Goal: Find specific page/section: Find specific page/section

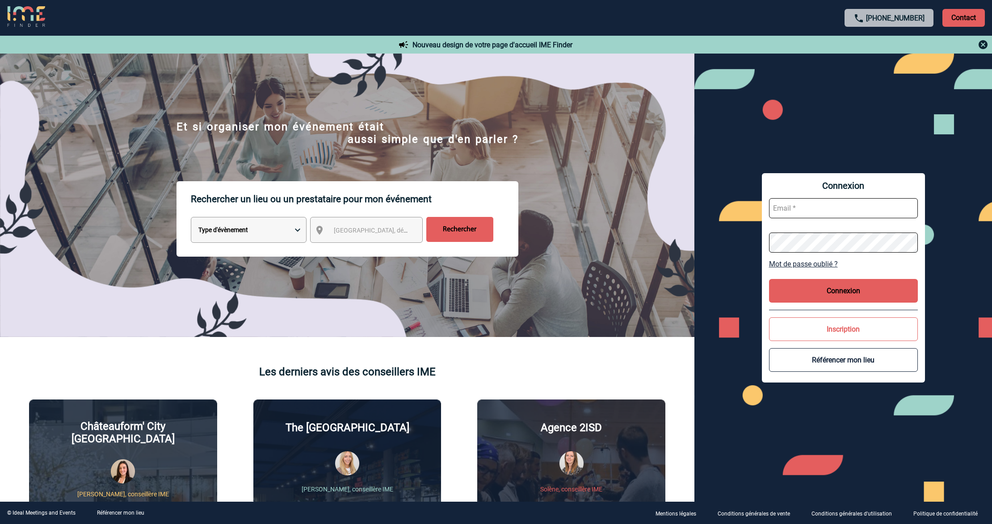
type input "[EMAIL_ADDRESS][DOMAIN_NAME]"
drag, startPoint x: 0, startPoint y: 0, endPoint x: 828, endPoint y: 295, distance: 878.9
click at [830, 281] on button "Connexion" at bounding box center [843, 291] width 149 height 24
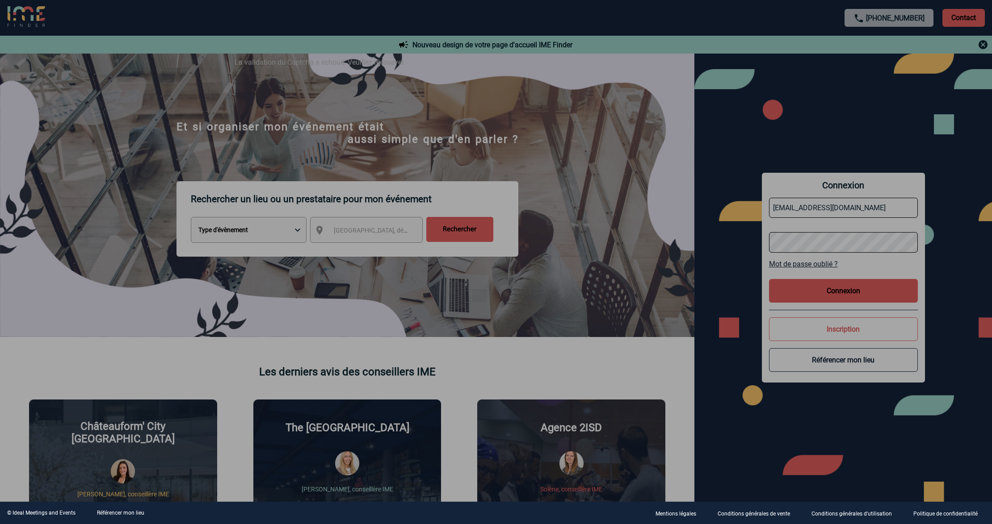
click at [799, 231] on div at bounding box center [496, 262] width 992 height 524
click at [822, 215] on div at bounding box center [496, 262] width 992 height 524
click at [822, 209] on div at bounding box center [496, 262] width 992 height 524
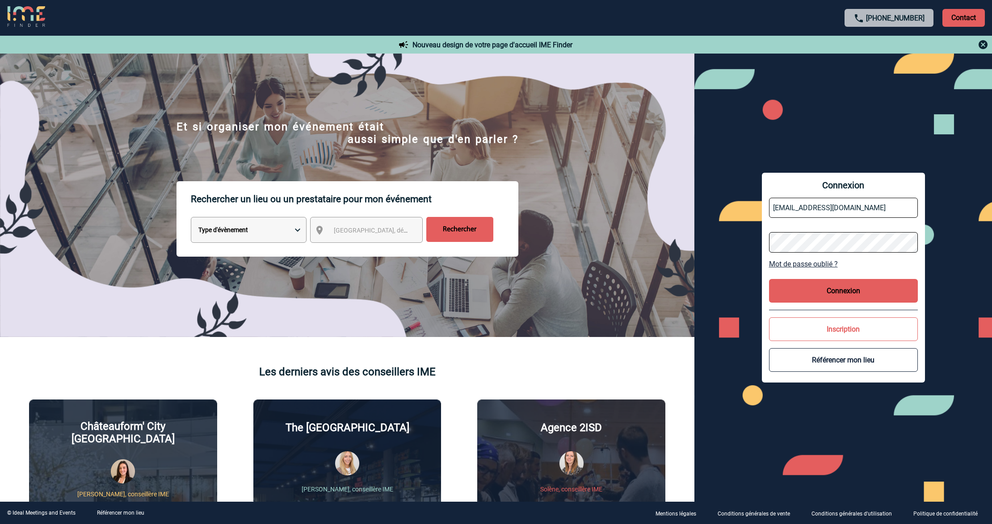
click at [788, 181] on span "Connexion" at bounding box center [843, 185] width 149 height 11
click at [790, 197] on form "[EMAIL_ADDRESS][DOMAIN_NAME]" at bounding box center [843, 225] width 149 height 69
click at [792, 204] on input "[EMAIL_ADDRESS][DOMAIN_NAME]" at bounding box center [843, 208] width 149 height 20
click at [836, 286] on button "Connexion" at bounding box center [843, 291] width 149 height 24
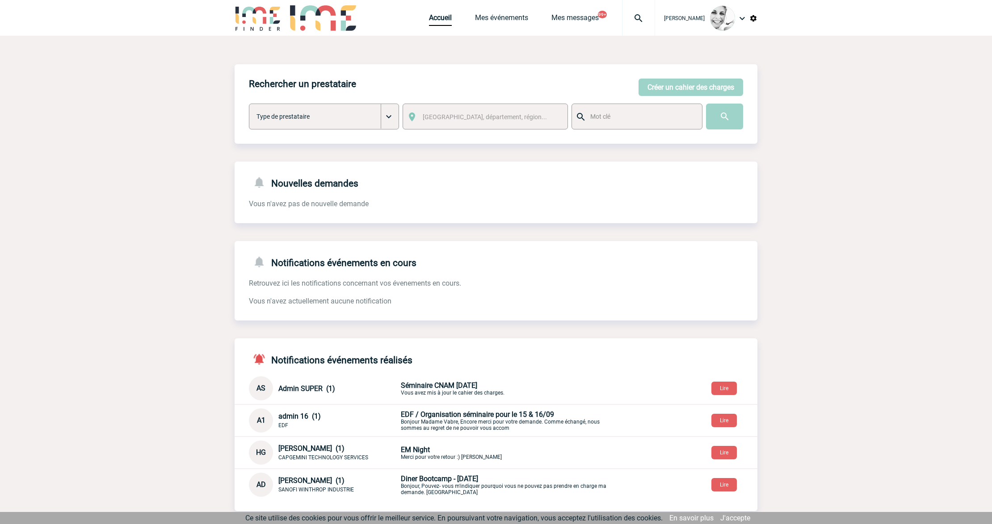
click at [640, 14] on img at bounding box center [638, 18] width 32 height 11
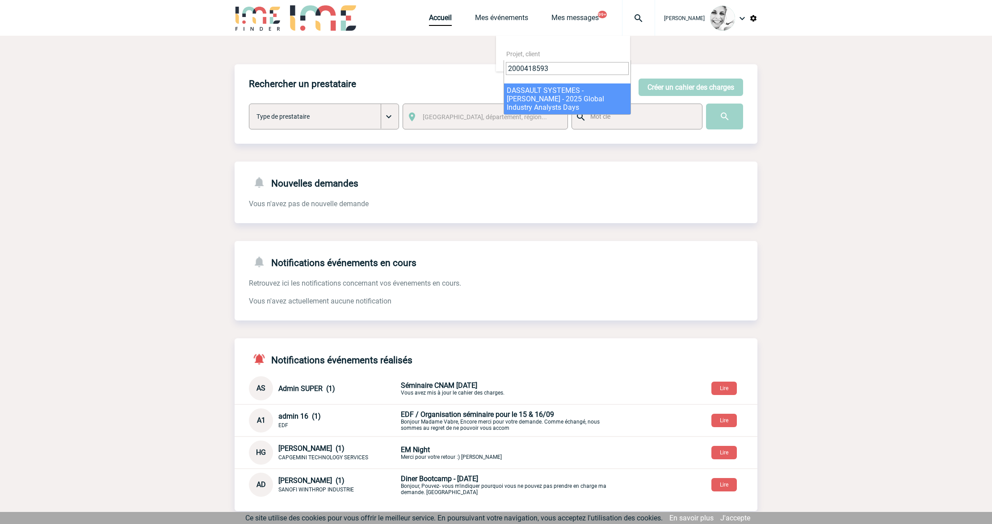
type input "2000418593"
select select "18094"
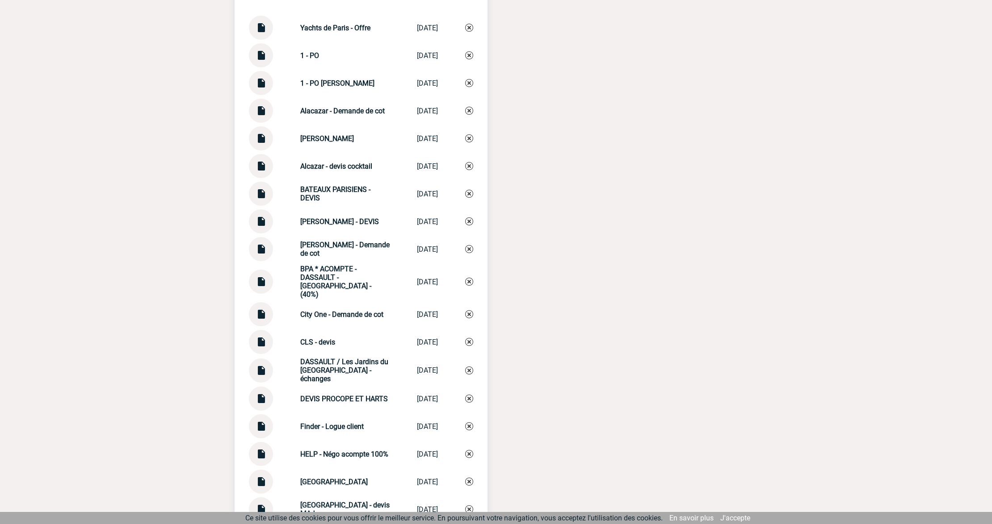
scroll to position [2333, 0]
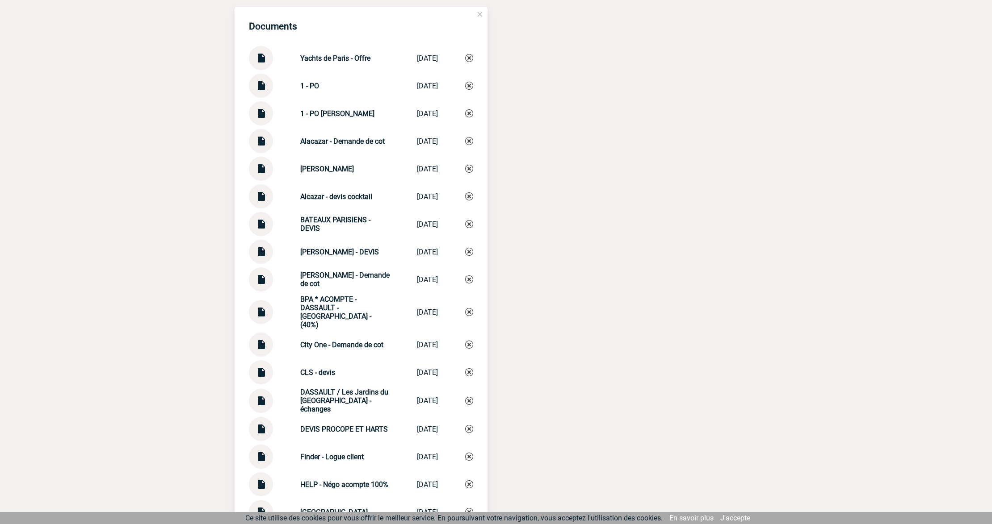
click at [260, 119] on img at bounding box center [261, 109] width 12 height 17
drag, startPoint x: 491, startPoint y: 298, endPoint x: 538, endPoint y: 204, distance: 104.3
click at [491, 298] on div "Documents Yachts de Paris - Offre Yachts de Pari... 14/08/2024 1 - PO 1 - PO 26…" at bounding box center [496, 477] width 523 height 940
